Goal: Task Accomplishment & Management: Manage account settings

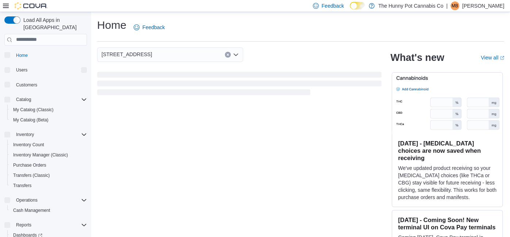
click at [500, 5] on p "Mackenzie Brewitt" at bounding box center [484, 5] width 42 height 9
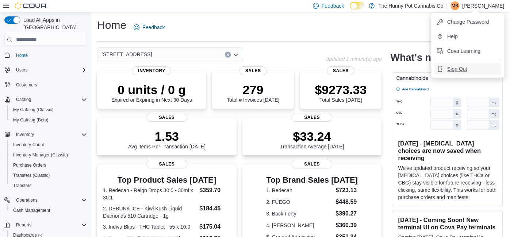
click at [469, 64] on button "Sign Out" at bounding box center [467, 69] width 67 height 12
